Goal: Information Seeking & Learning: Find specific fact

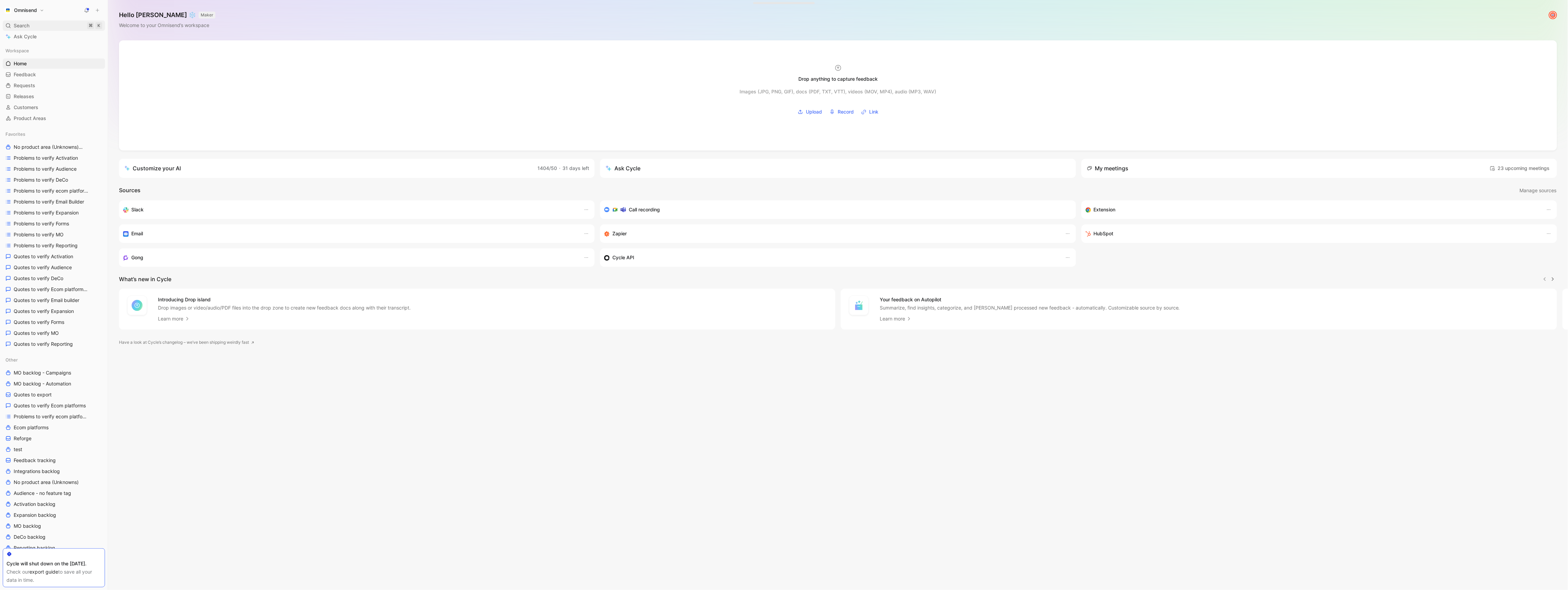
click at [55, 27] on div "Search ⌘ K" at bounding box center [54, 26] width 102 height 10
click at [769, 216] on input "Merge “click map” and “view email” functions for easier analysis. "If you had b…" at bounding box center [789, 217] width 205 height 8
paste input "Granular Click Tracking in Emails to distinguish"
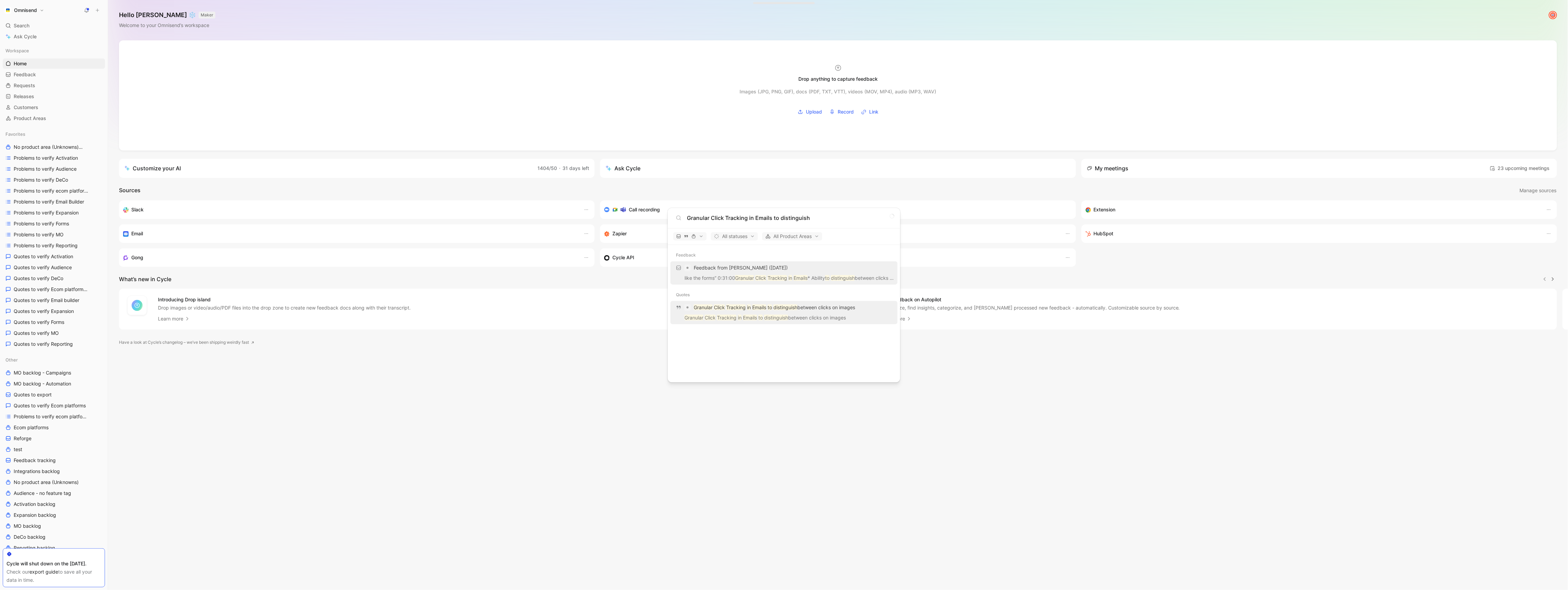
type input "Granular Click Tracking in Emails to distinguish"
click at [762, 315] on mark "to" at bounding box center [760, 318] width 4 height 6
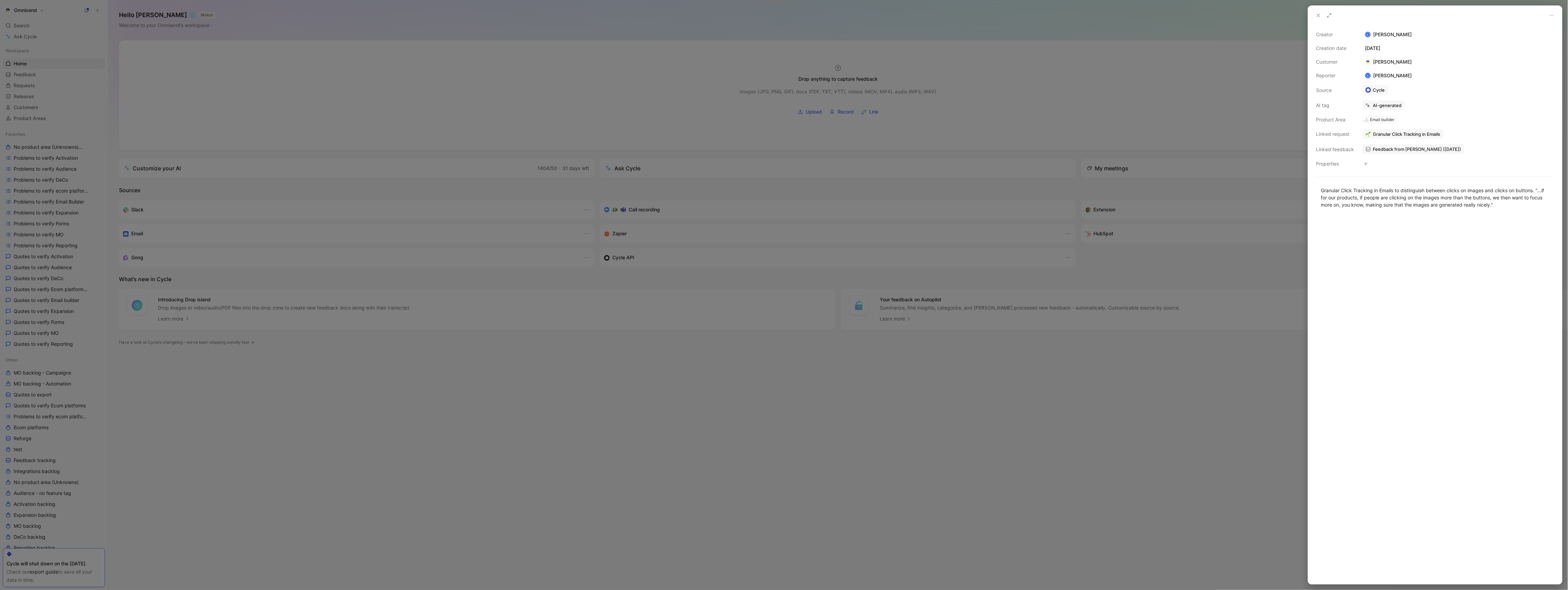
click at [1431, 153] on link "Feedback from Kasparas Toliušis (Oct 06, 2025)" at bounding box center [1413, 149] width 102 height 10
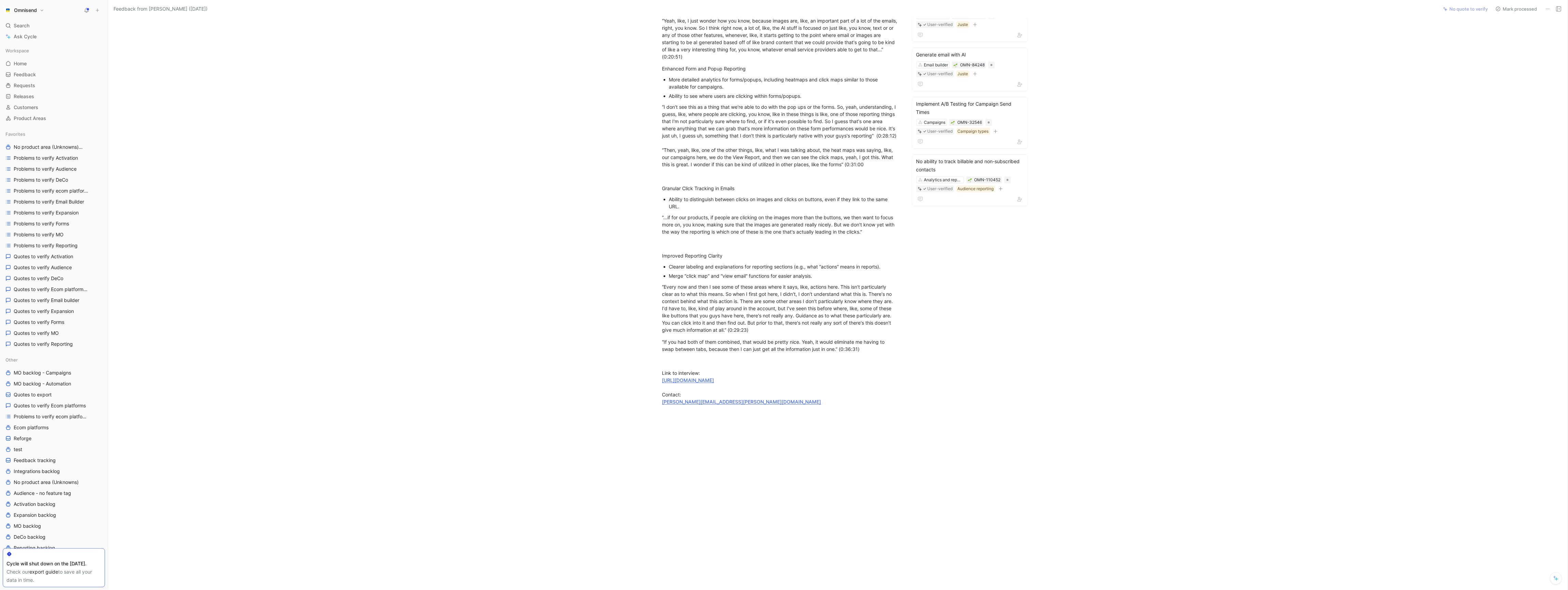
scroll to position [262, 0]
click at [744, 405] on link "david.reyes@commercialwaterdistributing.com" at bounding box center [741, 402] width 159 height 6
click at [780, 406] on div "Link to interview: https://drive.google.com/file/d/1JGt-S8nHfUlms8shfNn8aUeq8c1…" at bounding box center [780, 387] width 237 height 36
drag, startPoint x: 780, startPoint y: 409, endPoint x: 657, endPoint y: 412, distance: 123.0
click at [657, 407] on p "Link to interview: https://drive.google.com/file/d/1JGt-S8nHfUlms8shfNn8aUeq8c1…" at bounding box center [780, 387] width 262 height 40
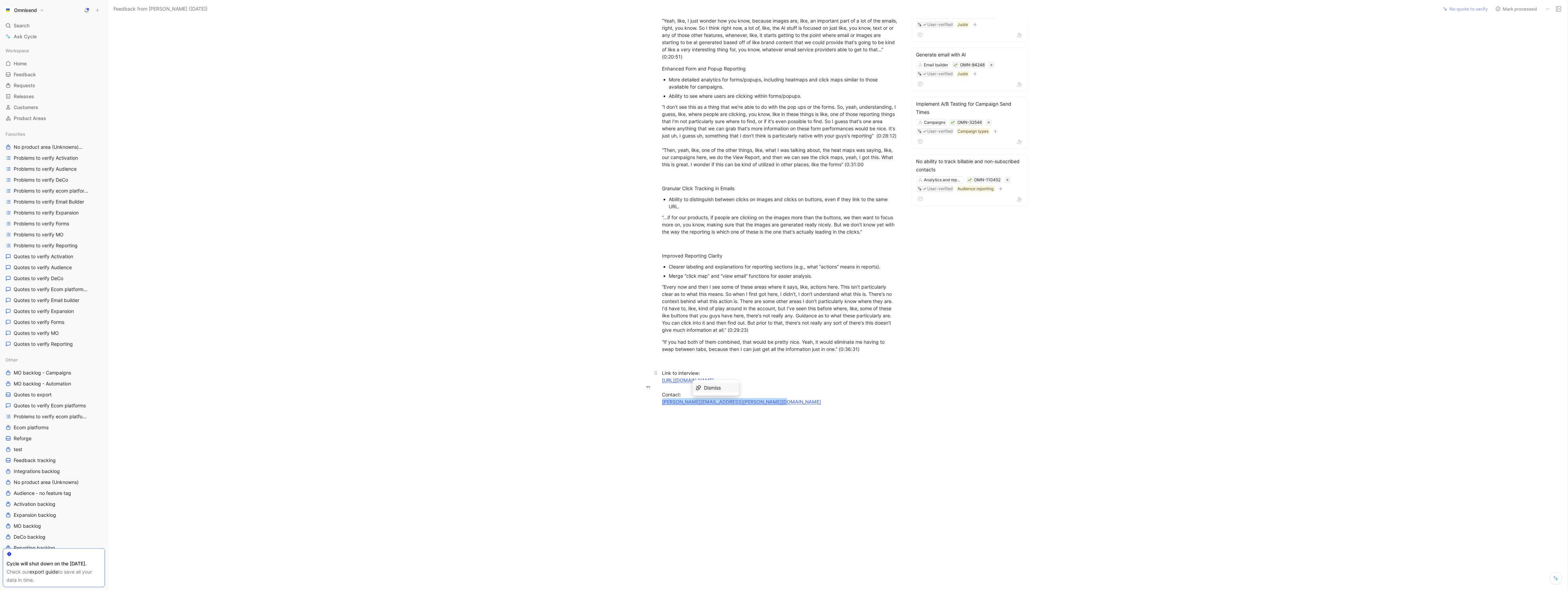
copy link "david.reyes@commercialwaterdistributing.com"
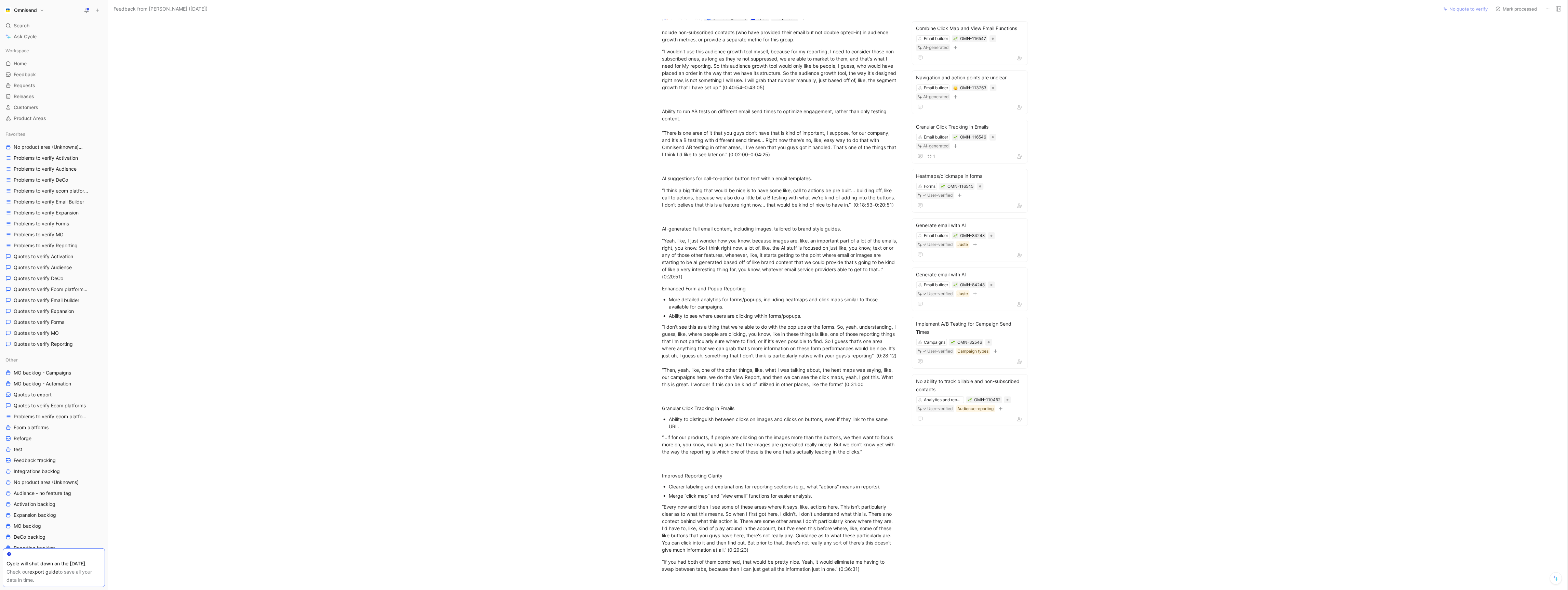
scroll to position [0, 0]
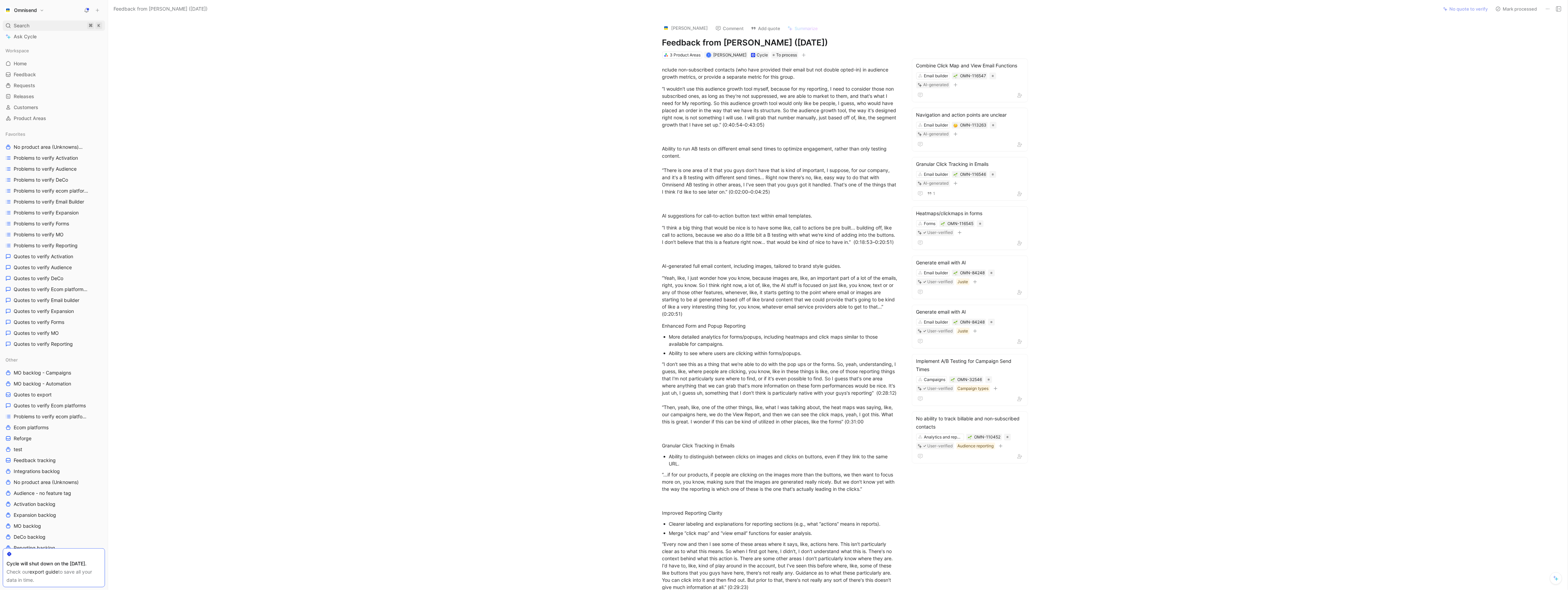
click at [50, 24] on div "Search ⌘ K" at bounding box center [54, 26] width 102 height 10
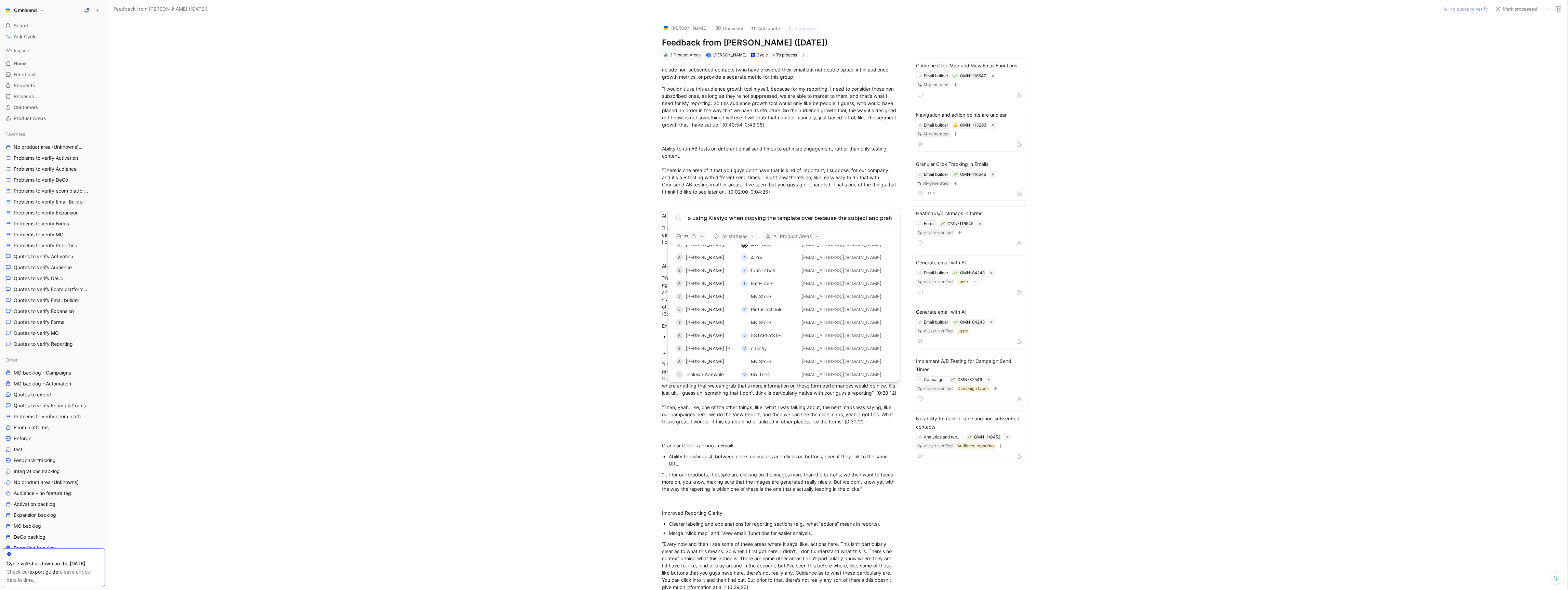
scroll to position [1263, 0]
type input "Ability to copy over subject and preheader when saving a template and using it …"
click at [13, 26] on body "Omnisend Search ⌘ K Ask Cycle Workspace Home G then H Feedback G then F Request…" at bounding box center [784, 295] width 1568 height 590
click at [19, 26] on span "Search" at bounding box center [21, 25] width 16 height 8
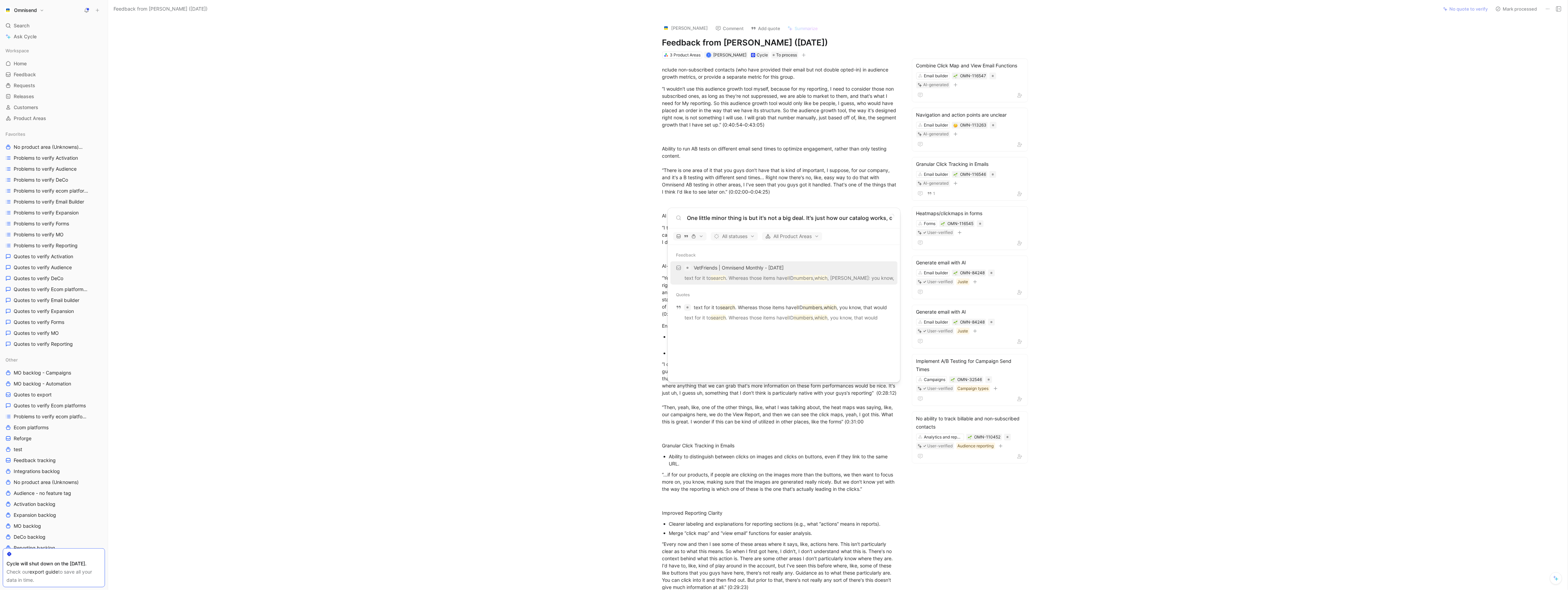
click at [749, 219] on input "One little minor thing is but it's not a big deal. It's just how our catalog wo…" at bounding box center [789, 217] width 205 height 8
paste input "Whereas those items have I ID numbers"
type input "Whereas those items have I ID numbers"
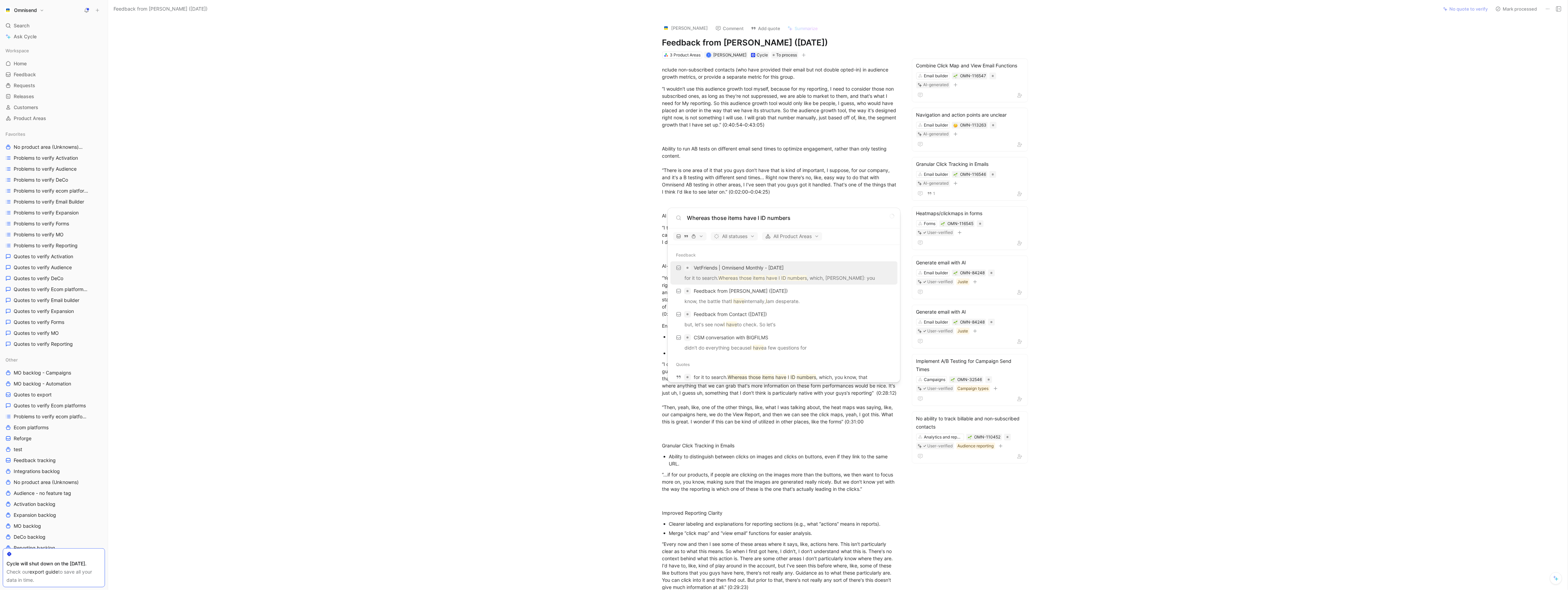
click at [774, 281] on p "for it to search. Whereas those items have I ID numbers , which, Justė Cechanav…" at bounding box center [784, 279] width 223 height 10
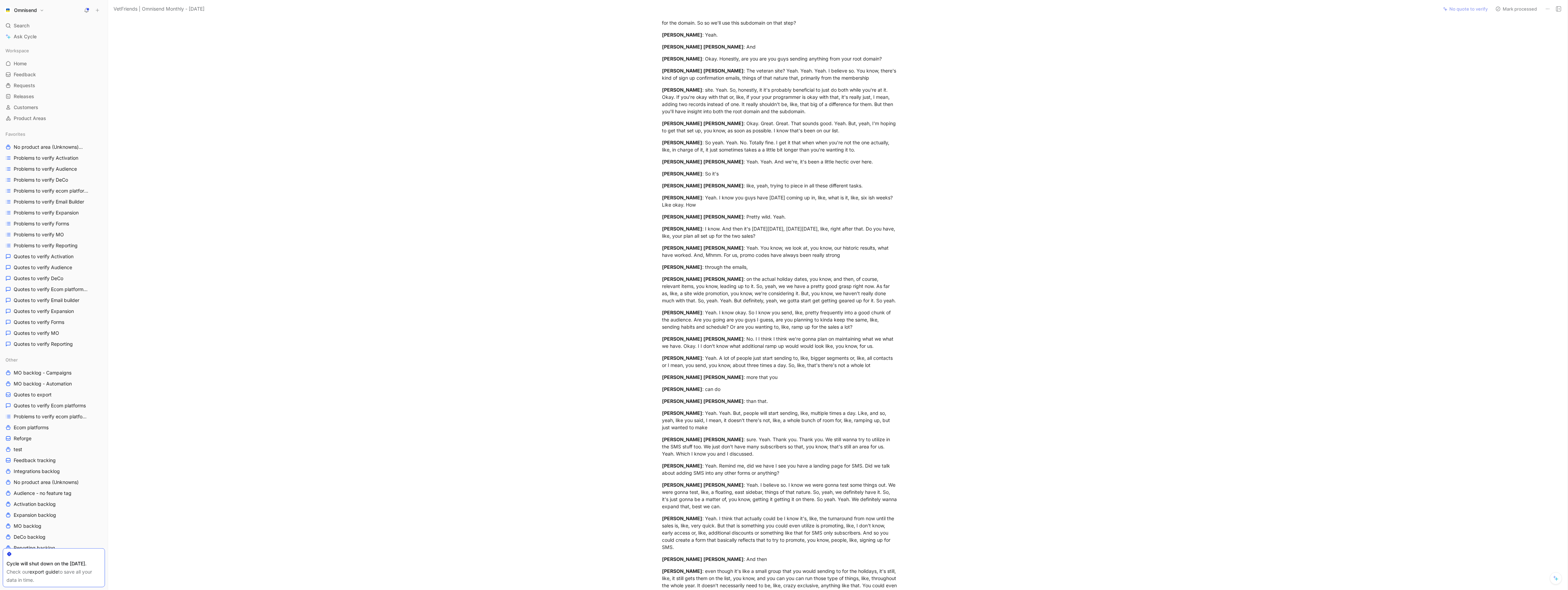
scroll to position [942, 0]
drag, startPoint x: 662, startPoint y: 200, endPoint x: 702, endPoint y: 200, distance: 40.0
click at [702, 209] on div "Mayne Anderson : Pretty wild. Yeah." at bounding box center [780, 212] width 237 height 7
copy mark "Mayne Anderson"
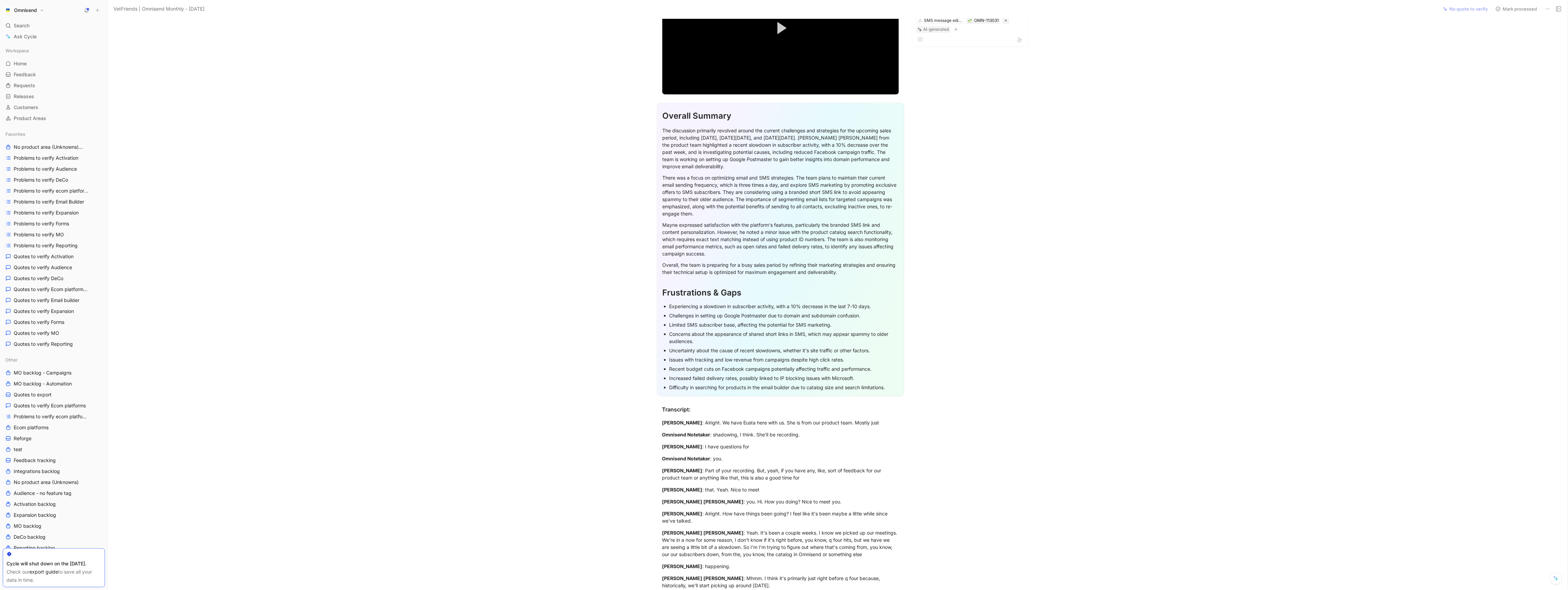
scroll to position [0, 0]
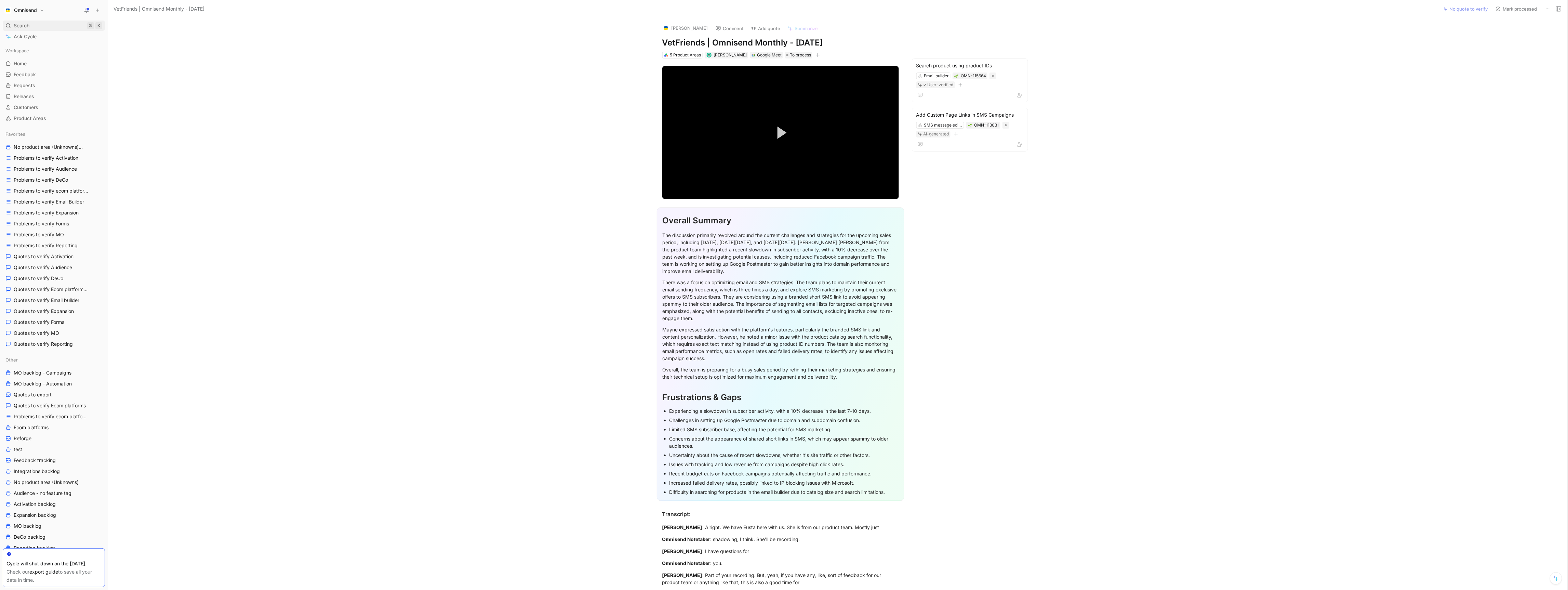
click at [57, 27] on div "Search ⌘ K" at bounding box center [54, 26] width 102 height 10
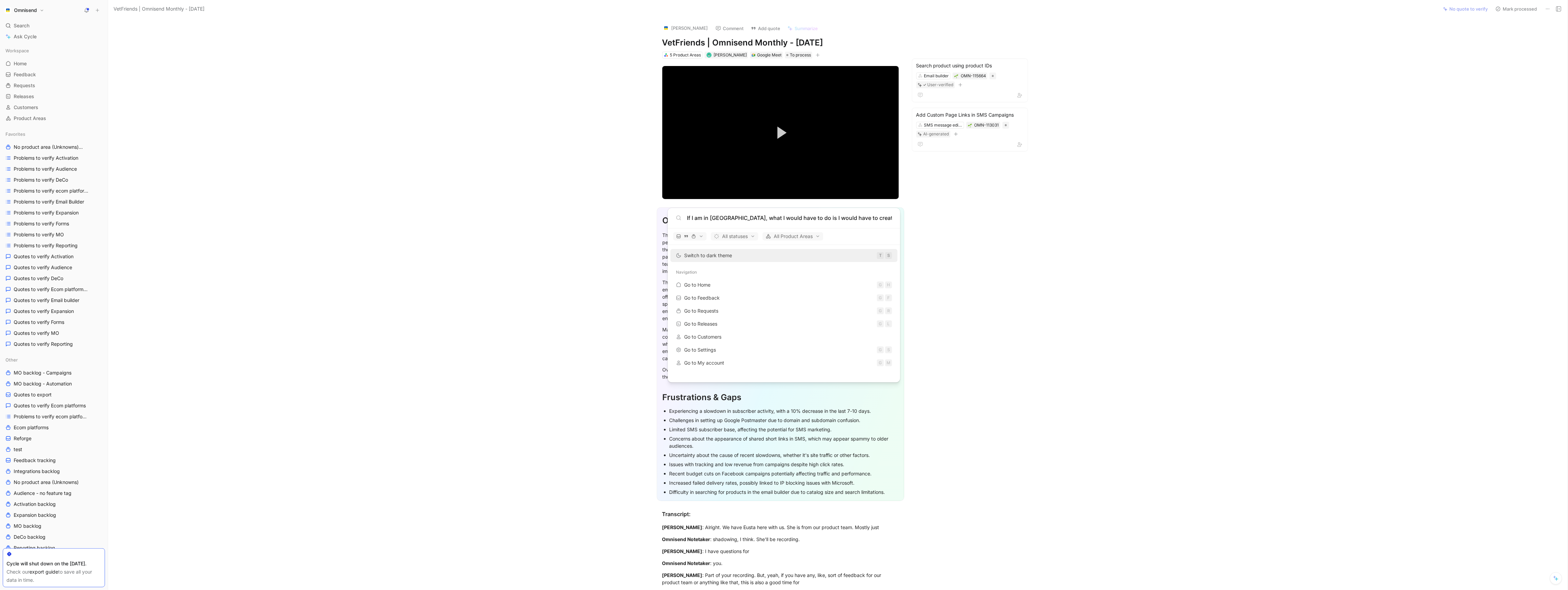
scroll to position [0, 413]
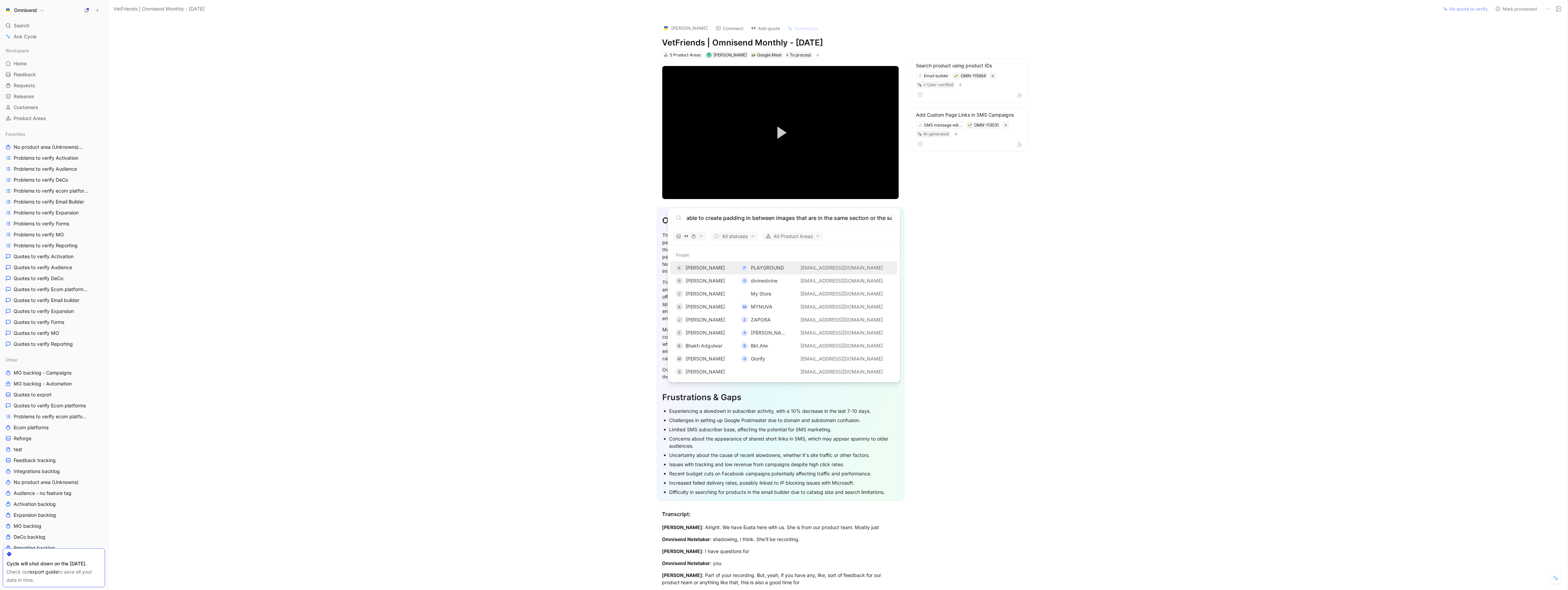
type input "If I am in Omnisend, what I would have to do is I would have to create a whole …"
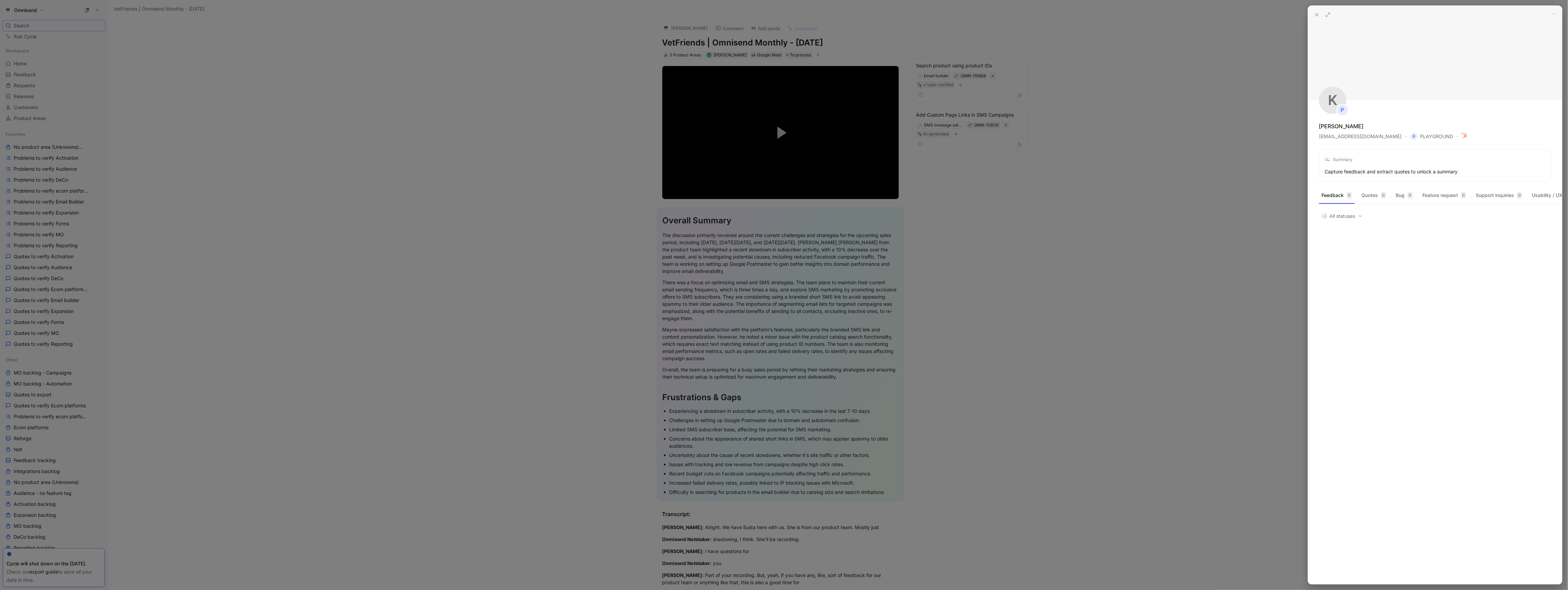
click at [1122, 228] on div at bounding box center [784, 295] width 1568 height 590
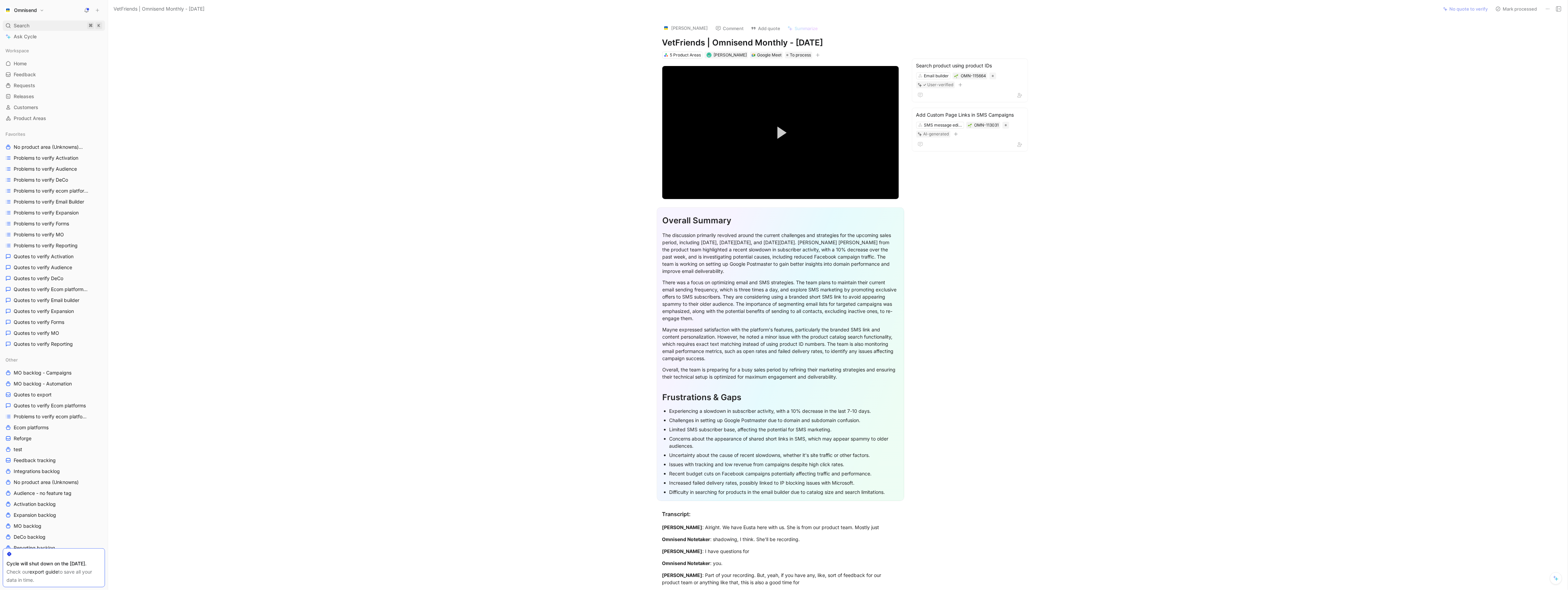
click at [41, 30] on div "Search ⌘ K" at bounding box center [54, 26] width 102 height 10
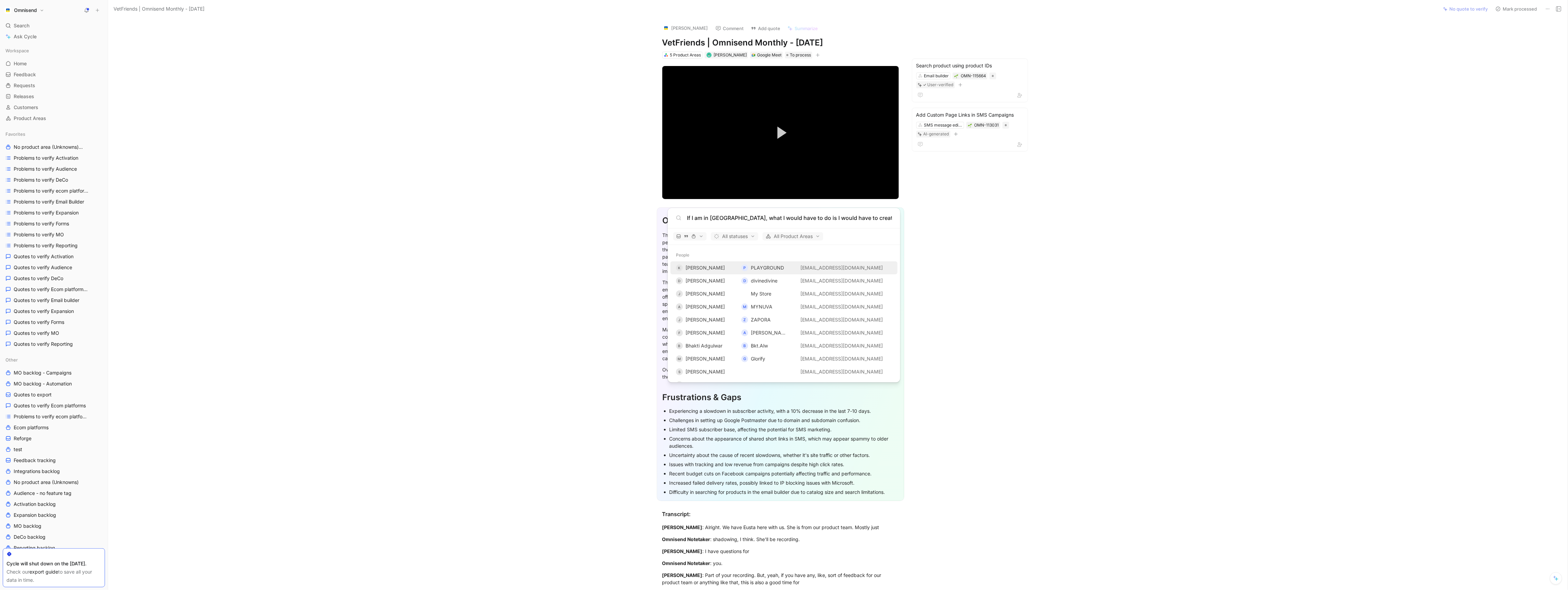
scroll to position [0, 413]
type input "If I am in Omnisend, what I would have to do is I would have to create a whole …"
click at [30, 13] on body "Omnisend Search ⌘ K Ask Cycle Workspace Home G then H Feedback G then F Request…" at bounding box center [784, 295] width 1568 height 590
click at [18, 23] on span "Search" at bounding box center [21, 25] width 16 height 8
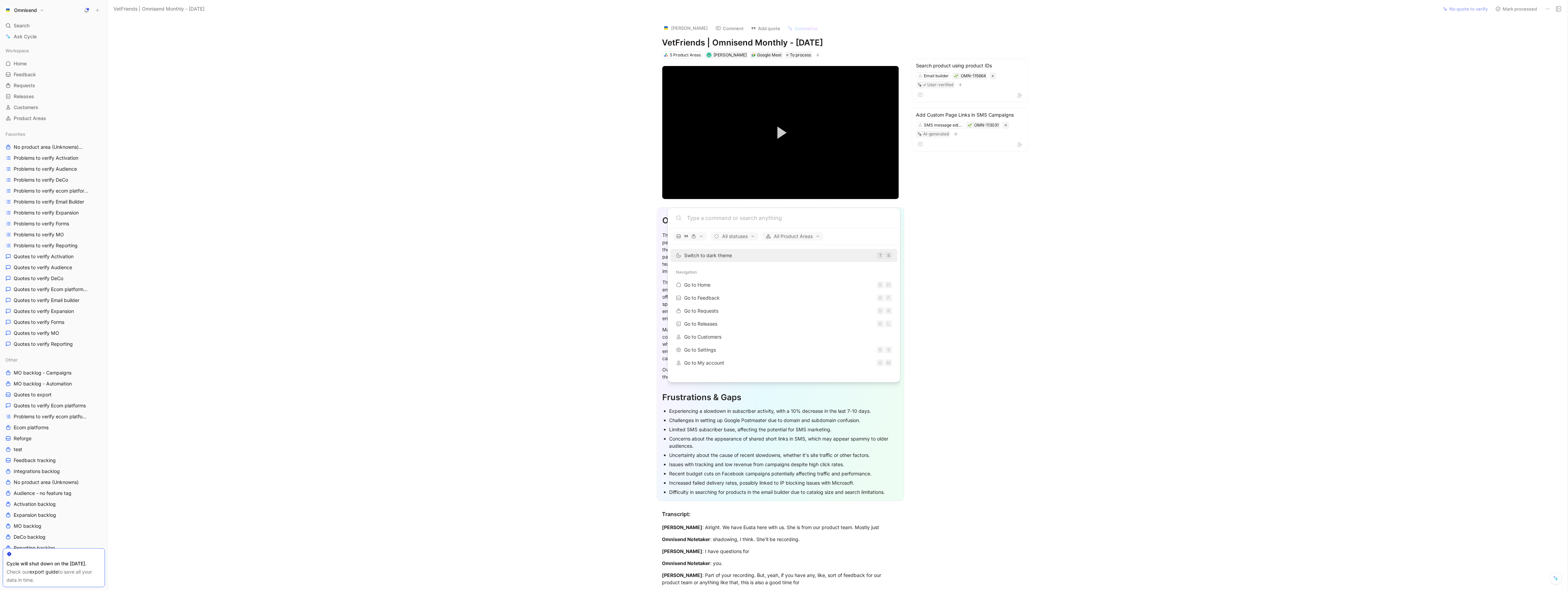
click at [26, 23] on body "Omnisend Search ⌘ K Ask Cycle Workspace Home G then H Feedback G then F Request…" at bounding box center [784, 295] width 1568 height 590
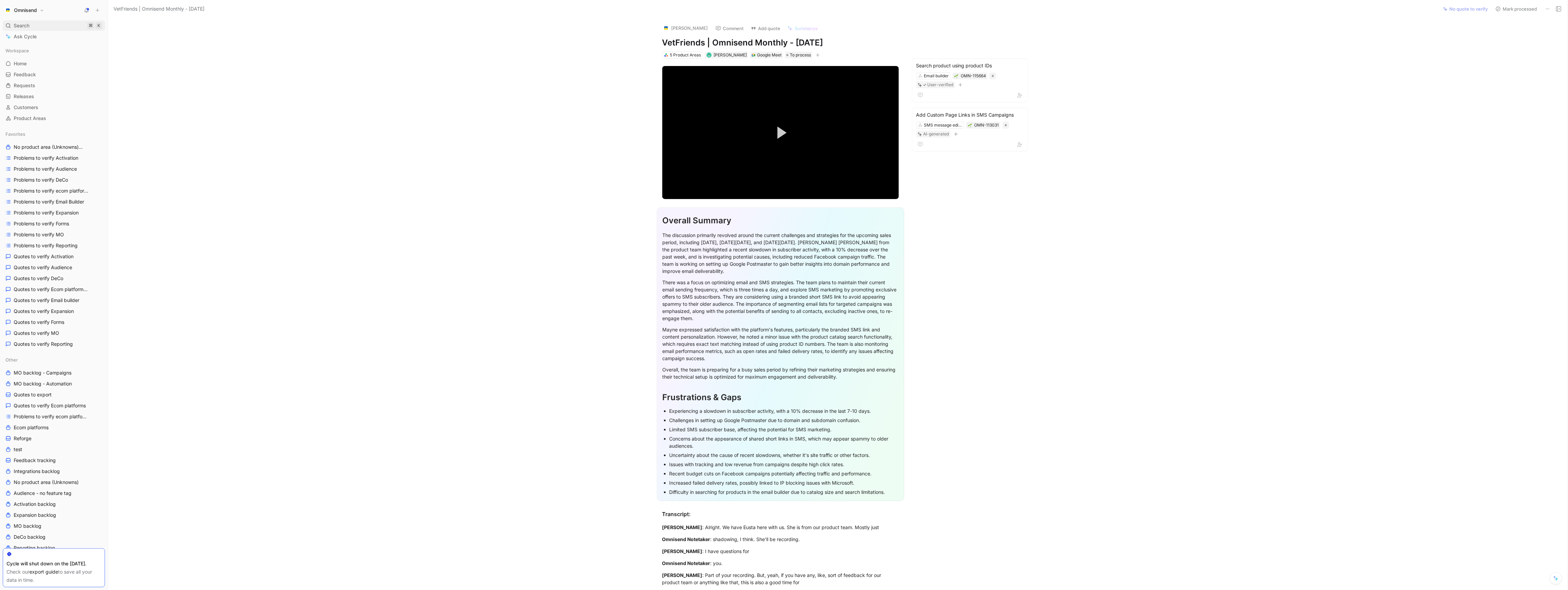
click at [57, 23] on div "Search ⌘ K" at bounding box center [54, 26] width 102 height 10
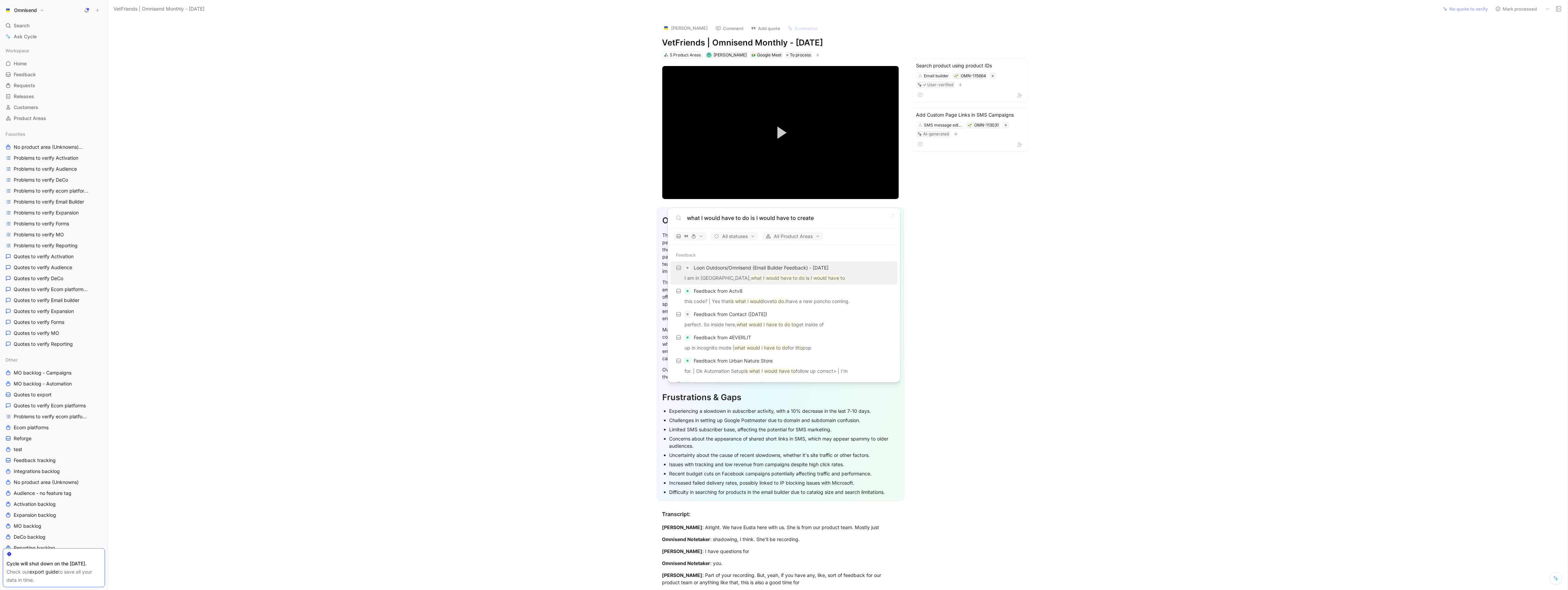
type input "what I would have to do is I would have to create"
click at [745, 267] on span "Loon Outdoors/Omnisend (Email Builder Feedback) - 9/16/2025" at bounding box center [761, 268] width 135 height 6
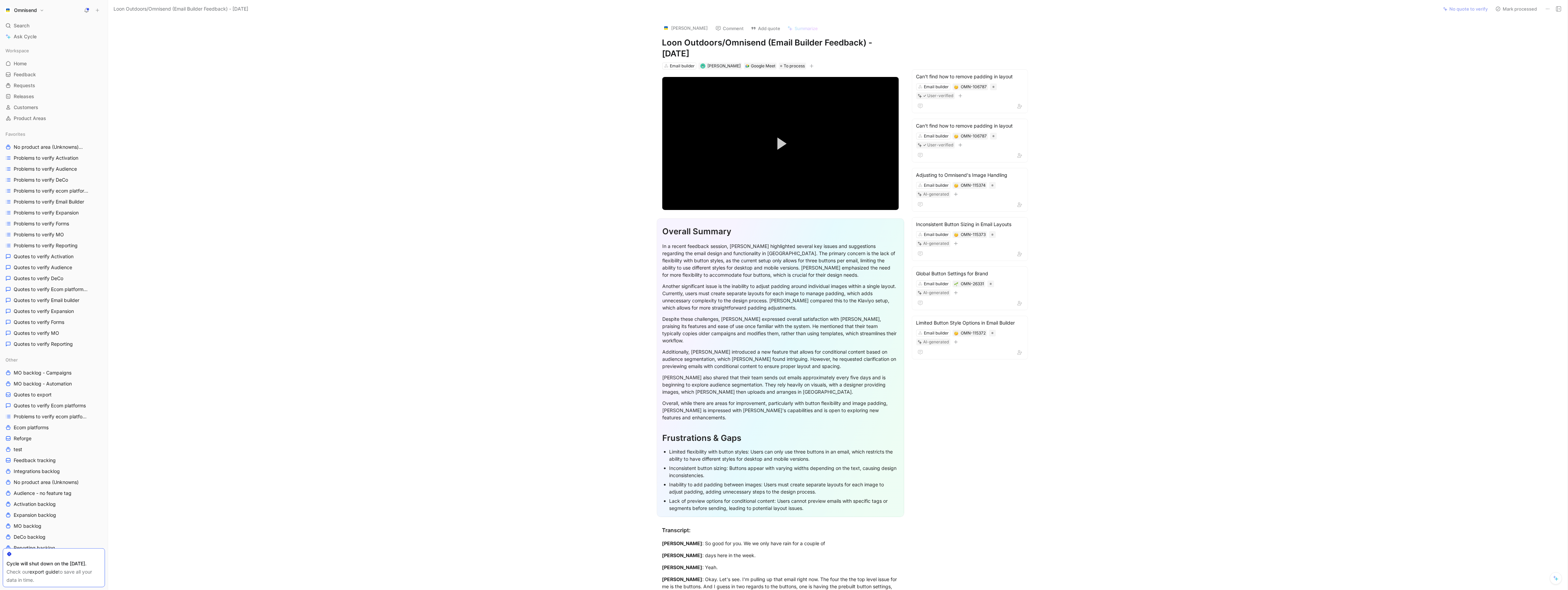
click at [667, 24] on img at bounding box center [666, 27] width 7 height 7
click at [705, 68] on div at bounding box center [702, 66] width 5 height 5
drag, startPoint x: 754, startPoint y: 52, endPoint x: 615, endPoint y: 52, distance: 139.0
click at [615, 52] on div "Karen Grier Comment Add quote Summarize Loon Outdoors/Omnisend (Email Builder F…" at bounding box center [838, 304] width 1460 height 572
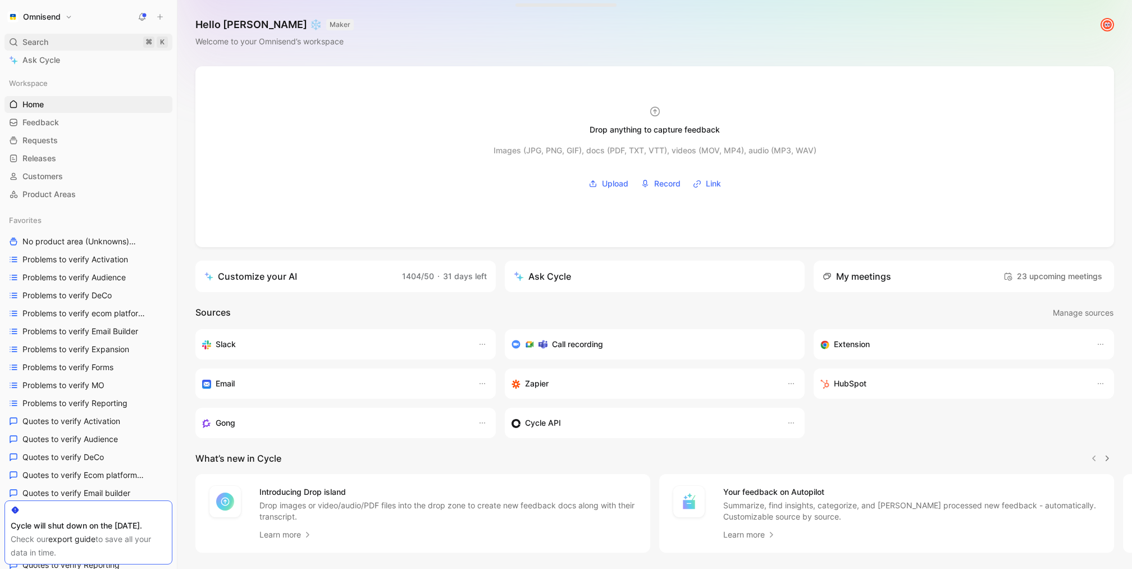
click at [49, 42] on div "Search ⌘ K" at bounding box center [88, 42] width 168 height 17
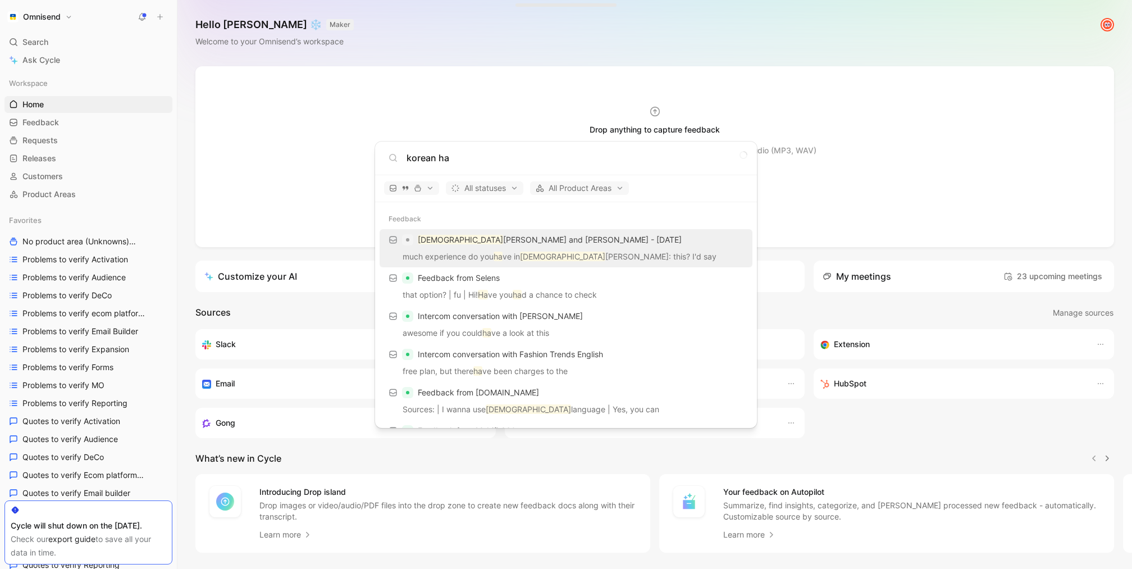
type input "korean ha"
click at [485, 247] on div "Korean [PERSON_NAME] and [PERSON_NAME] - [DATE]" at bounding box center [566, 240] width 366 height 20
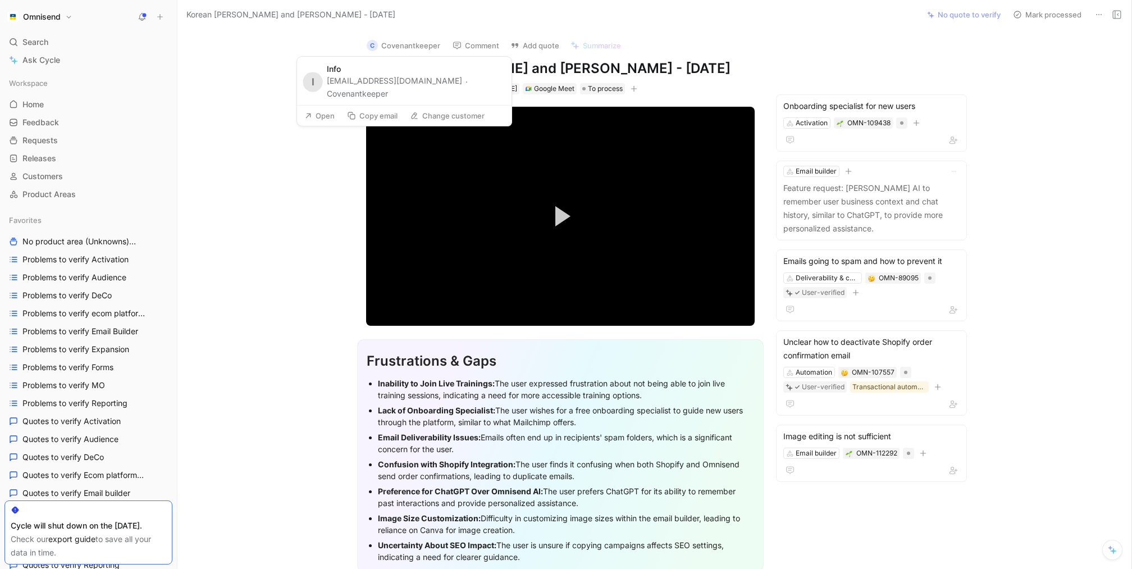
click at [388, 87] on button "Covenantkeeper" at bounding box center [357, 93] width 61 height 13
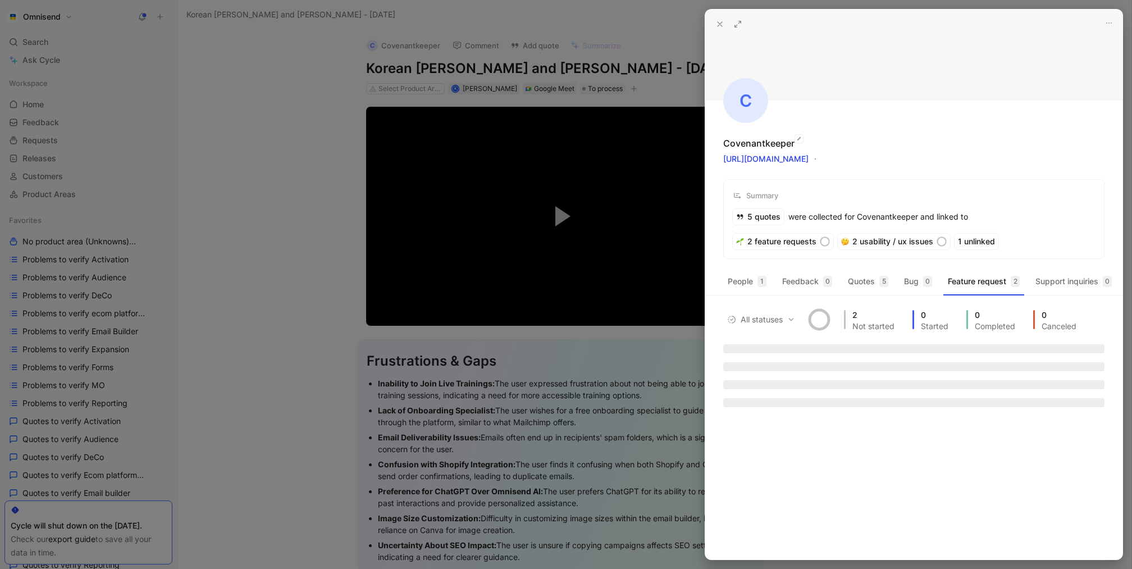
click at [744, 148] on div "Covenantkeeper" at bounding box center [758, 142] width 71 height 13
click at [750, 141] on div "Covenantkeeper" at bounding box center [758, 142] width 71 height 13
copy div "Covenantkeeper"
click at [405, 461] on div at bounding box center [566, 284] width 1132 height 569
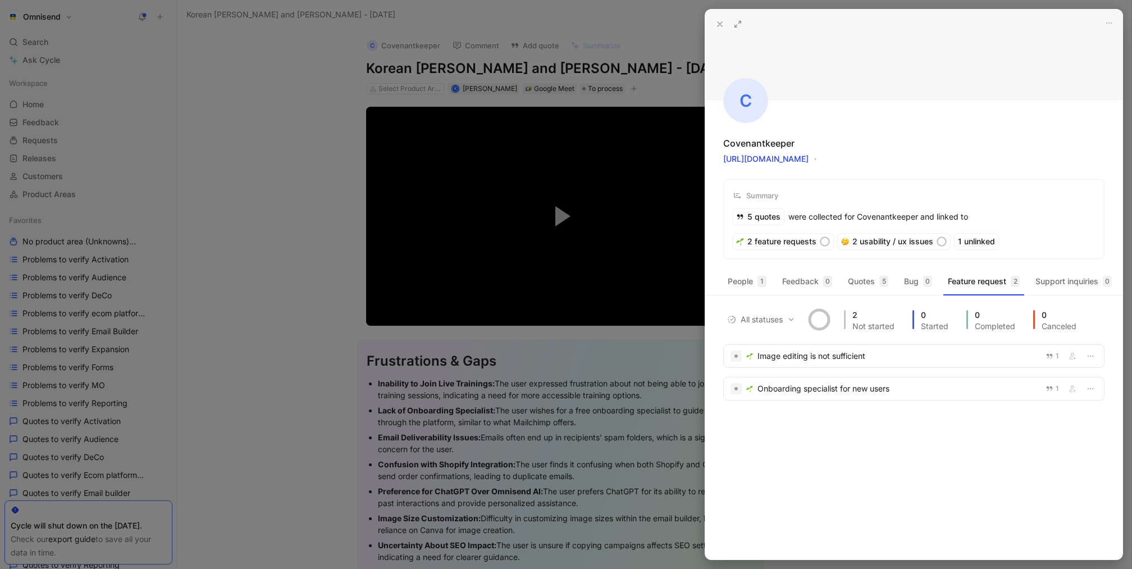
click at [405, 461] on div at bounding box center [566, 284] width 1132 height 569
